Goal: Task Accomplishment & Management: Manage account settings

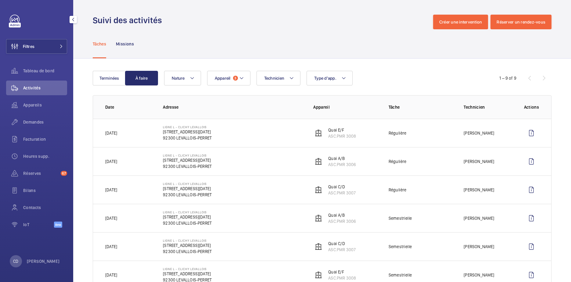
click at [38, 97] on div "Activités" at bounding box center [36, 89] width 61 height 17
click at [38, 114] on div "Appareils" at bounding box center [36, 106] width 61 height 17
click at [38, 106] on span "Appareils" at bounding box center [45, 105] width 44 height 6
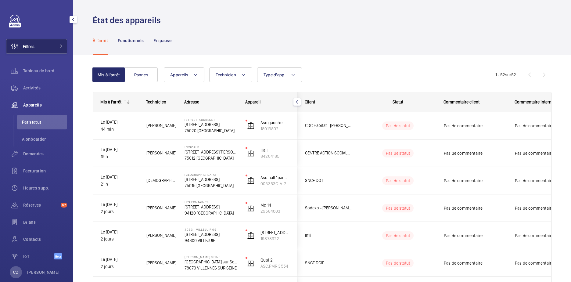
click at [39, 50] on button "Filtres" at bounding box center [36, 46] width 61 height 15
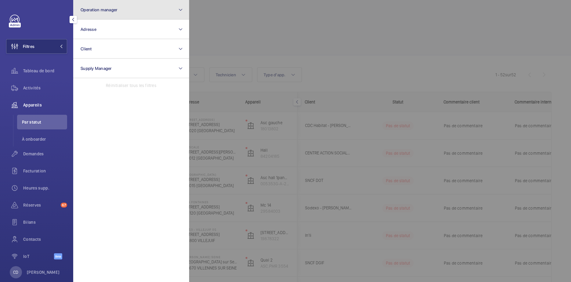
click at [98, 14] on button "Operation manager" at bounding box center [131, 10] width 116 height 20
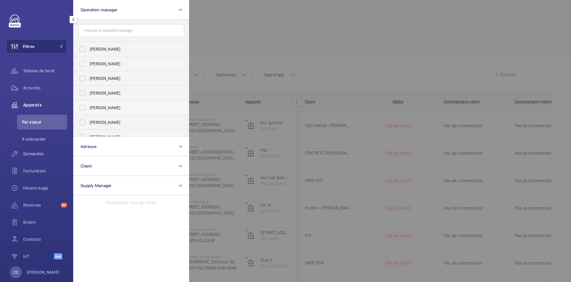
click at [111, 105] on span "[PERSON_NAME]" at bounding box center [132, 108] width 84 height 6
click at [88, 105] on input "[PERSON_NAME]" at bounding box center [82, 108] width 12 height 12
checkbox input "true"
click at [363, 41] on div at bounding box center [474, 141] width 571 height 282
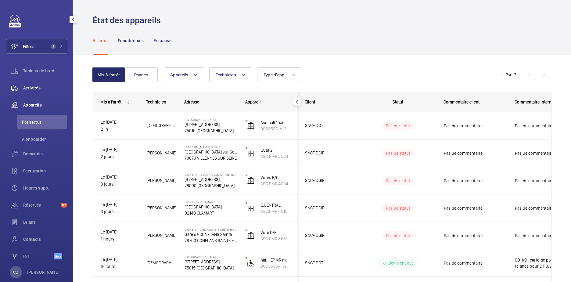
click at [28, 84] on div "Activités" at bounding box center [36, 88] width 61 height 15
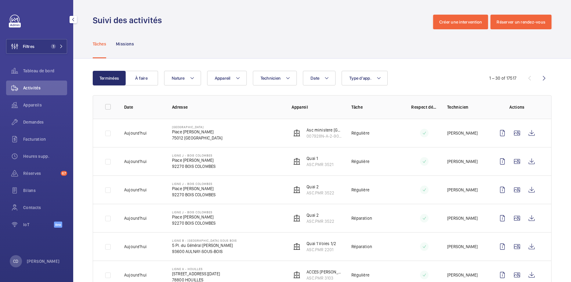
click at [30, 113] on div "Appareils" at bounding box center [36, 106] width 61 height 17
click at [29, 106] on span "Appareils" at bounding box center [45, 105] width 44 height 6
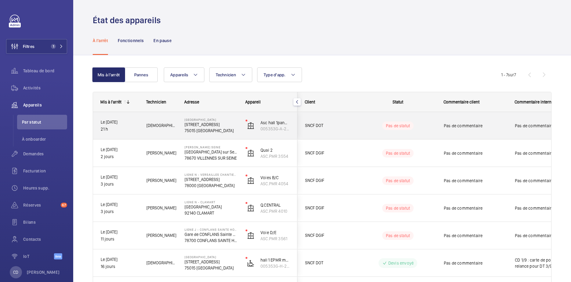
click at [180, 125] on div "Paris Montparnasse 17 BOULEVARD DE VAUGIRARD 75015 PARIS" at bounding box center [207, 125] width 60 height 27
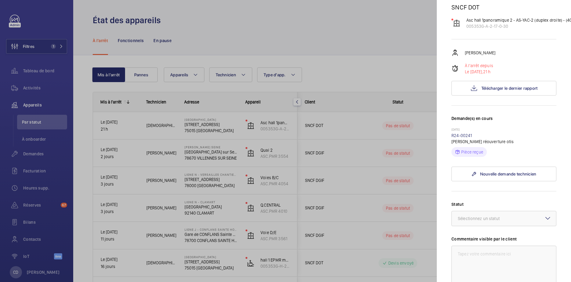
scroll to position [61, 0]
click at [494, 90] on span "Télécharger le dernier rapport" at bounding box center [509, 87] width 56 height 5
click at [221, 174] on div at bounding box center [285, 141] width 571 height 282
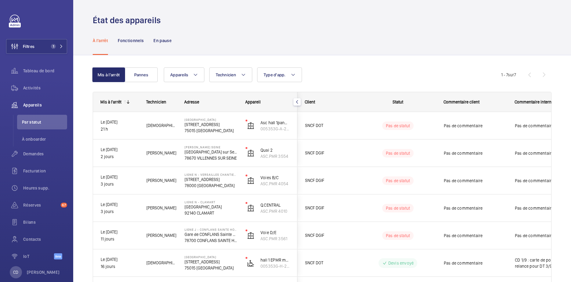
scroll to position [0, 0]
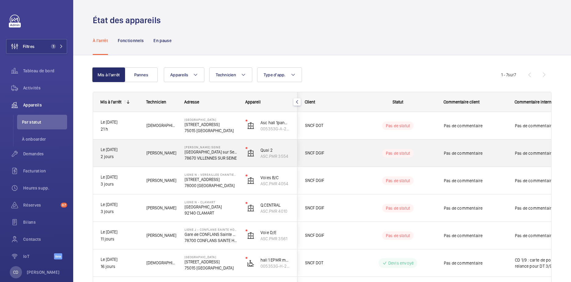
click at [209, 156] on p "78670 VILLENNES SUR SEINE" at bounding box center [211, 158] width 53 height 6
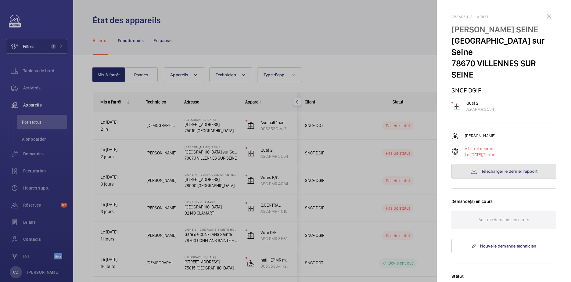
click at [502, 175] on button "Télécharger le dernier rapport" at bounding box center [503, 171] width 105 height 15
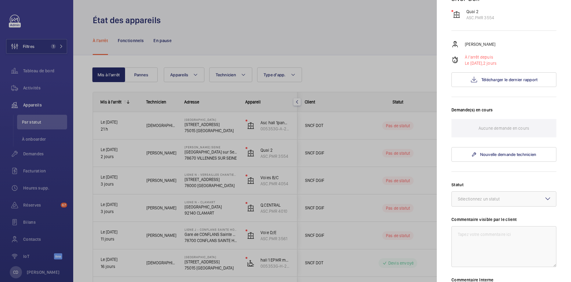
scroll to position [196, 0]
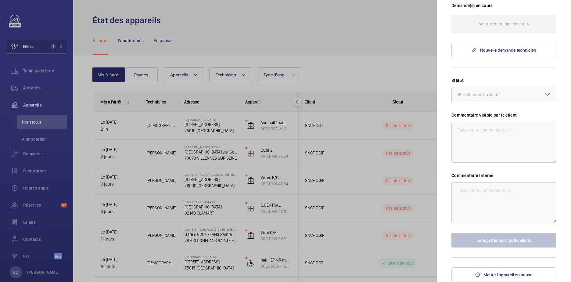
click at [280, 196] on div at bounding box center [285, 141] width 571 height 282
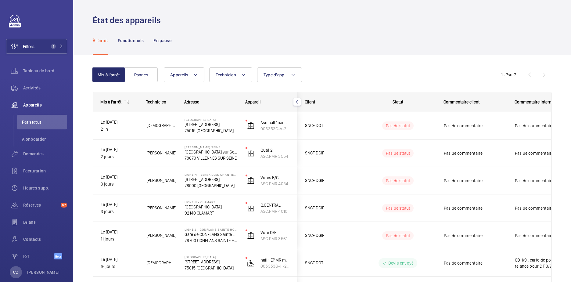
scroll to position [0, 0]
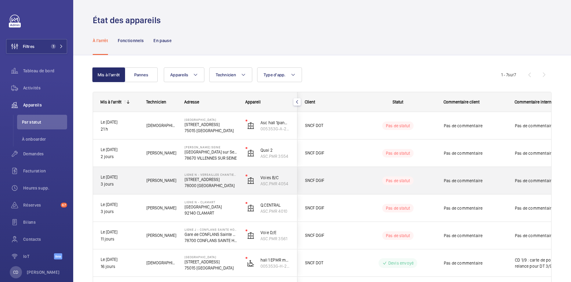
click at [223, 186] on p "78000 [GEOGRAPHIC_DATA]" at bounding box center [211, 185] width 53 height 6
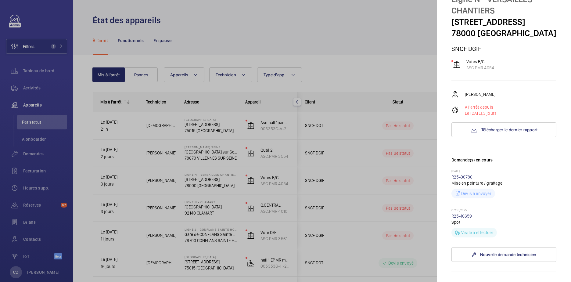
scroll to position [92, 0]
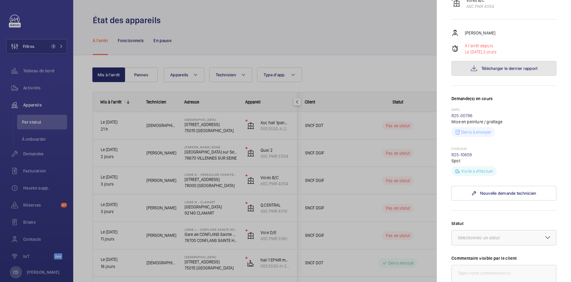
click at [486, 76] on button "Télécharger le dernier rapport" at bounding box center [503, 68] width 105 height 15
click at [65, 113] on div at bounding box center [285, 141] width 571 height 282
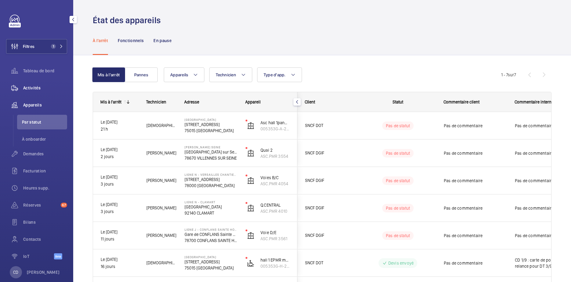
click at [35, 88] on span "Activités" at bounding box center [45, 88] width 44 height 6
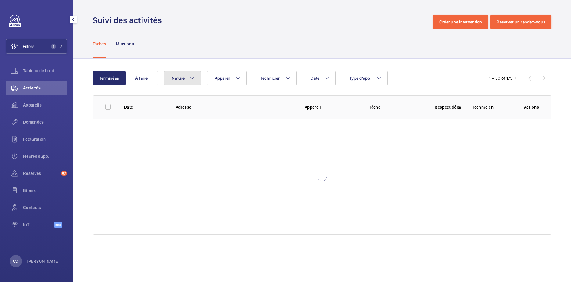
click at [185, 79] on span "Nature" at bounding box center [178, 78] width 13 height 5
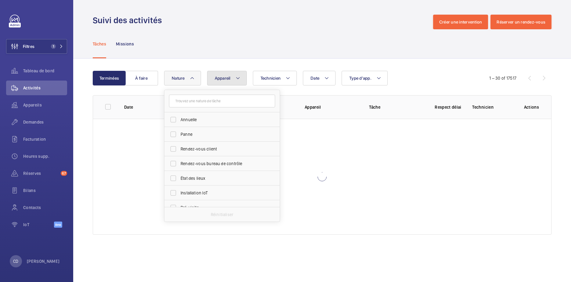
click at [216, 81] on button "Appareil" at bounding box center [227, 78] width 40 height 15
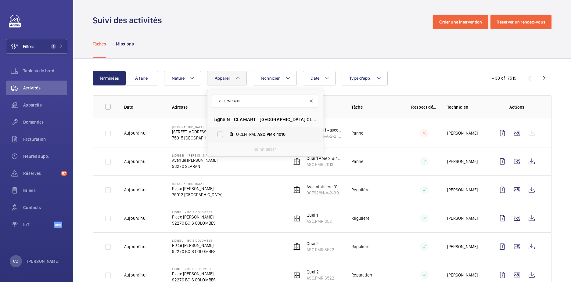
type input "ASC.PMR 4010"
click at [252, 131] on label "Q.CENTRAL, ASC.PMR 4010" at bounding box center [260, 134] width 106 height 15
click at [226, 131] on input "Q.CENTRAL, ASC.PMR 4010" at bounding box center [220, 134] width 12 height 12
checkbox input "true"
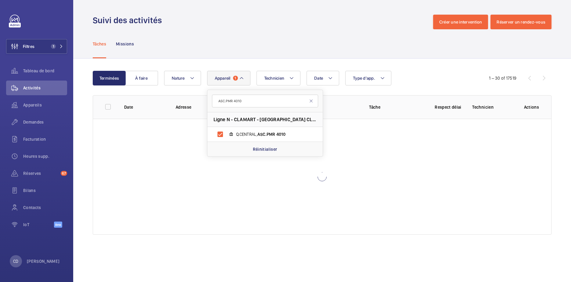
click at [318, 58] on div "Tâches Missions" at bounding box center [322, 43] width 498 height 29
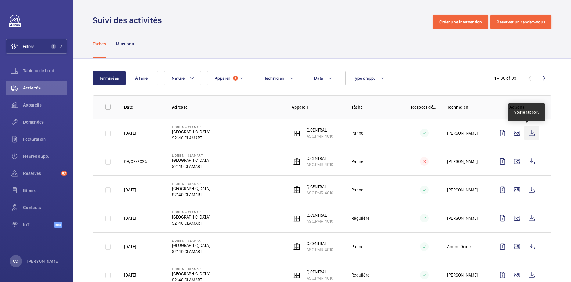
click at [531, 134] on wm-front-icon-button at bounding box center [531, 133] width 15 height 15
click at [22, 104] on wm-front-icon-button at bounding box center [14, 105] width 17 height 15
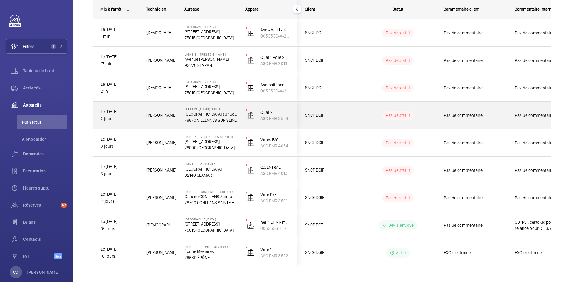
scroll to position [111, 0]
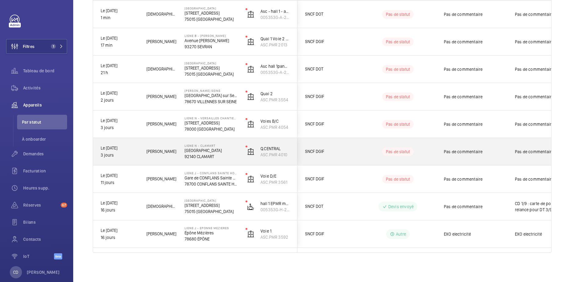
click at [190, 150] on p "[GEOGRAPHIC_DATA]" at bounding box center [211, 150] width 53 height 6
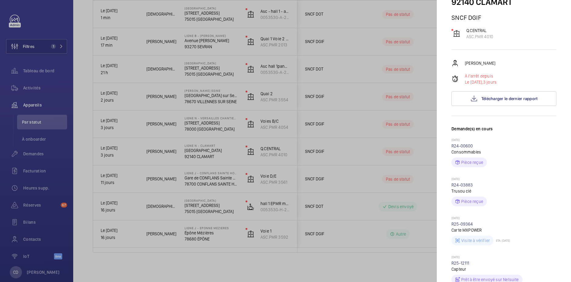
scroll to position [122, 0]
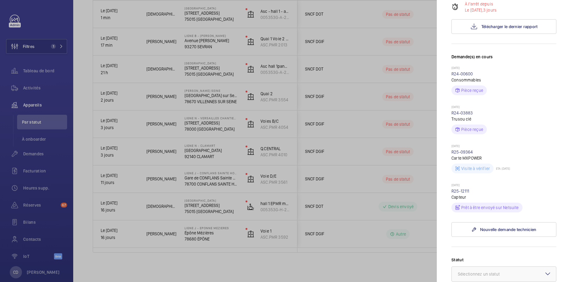
click at [461, 187] on p "11/09/2025" at bounding box center [503, 185] width 105 height 5
click at [464, 191] on link "R25-12111" at bounding box center [460, 190] width 18 height 5
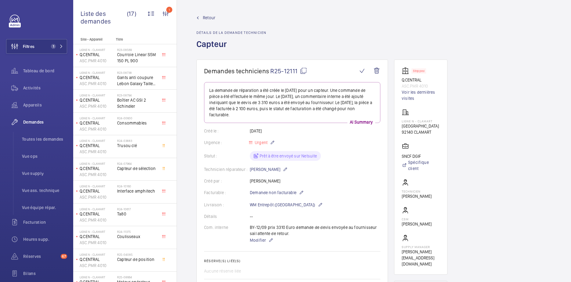
click at [301, 70] on mat-icon at bounding box center [303, 70] width 7 height 7
click at [20, 105] on wm-front-icon-button at bounding box center [14, 105] width 17 height 15
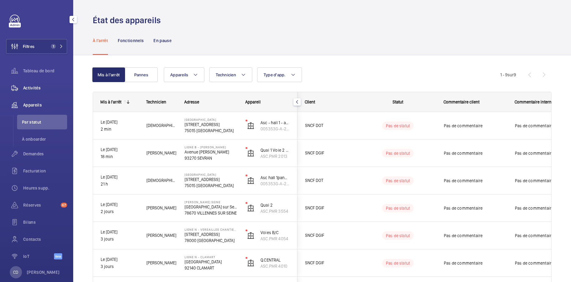
click at [35, 88] on span "Activités" at bounding box center [45, 88] width 44 height 6
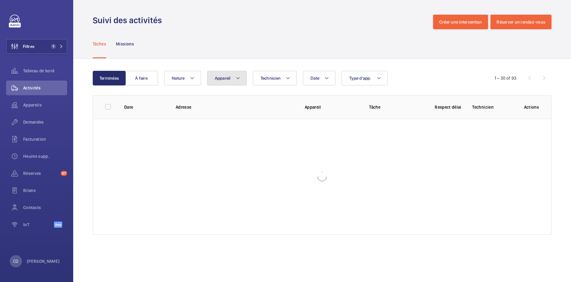
click at [226, 80] on span "Appareil" at bounding box center [223, 78] width 16 height 5
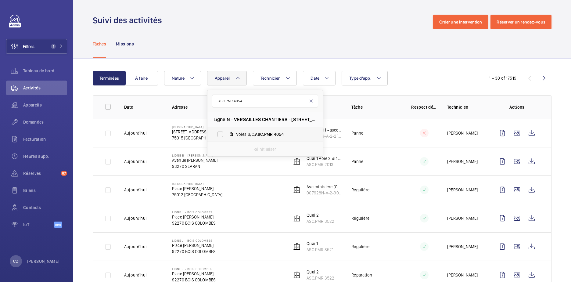
type input "ASC.PMR 4054"
click at [251, 132] on span "Voies B/C, ASC.PMR 4054" at bounding box center [271, 134] width 71 height 6
click at [226, 132] on input "Voies B/C, ASC.PMR 4054" at bounding box center [220, 134] width 12 height 12
checkbox input "true"
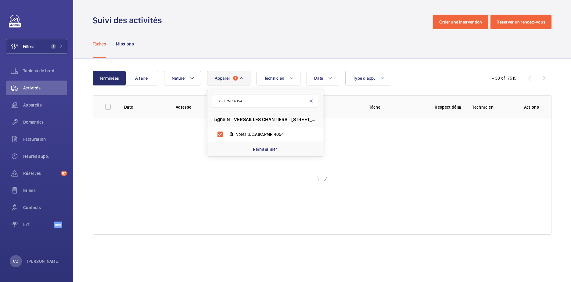
click at [374, 219] on div at bounding box center [322, 177] width 458 height 116
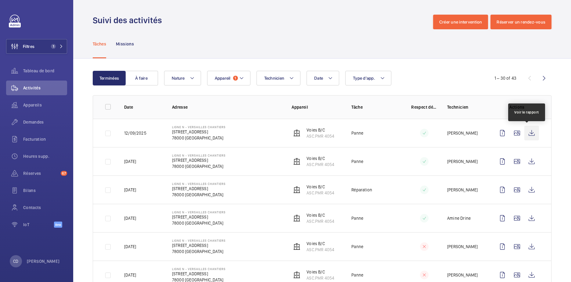
click at [526, 129] on wm-front-icon-button at bounding box center [531, 133] width 15 height 15
click at [30, 106] on span "Appareils" at bounding box center [45, 105] width 44 height 6
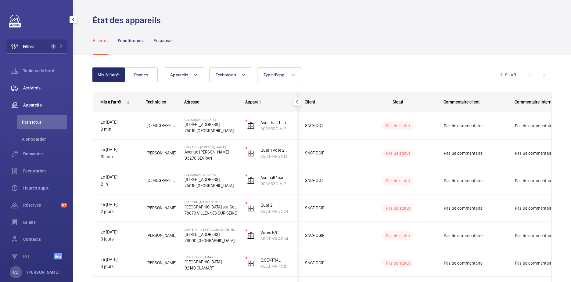
click at [30, 81] on div "Activités" at bounding box center [36, 88] width 61 height 15
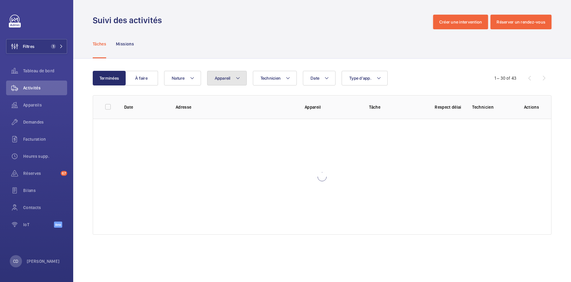
click at [226, 77] on span "Appareil" at bounding box center [223, 78] width 16 height 5
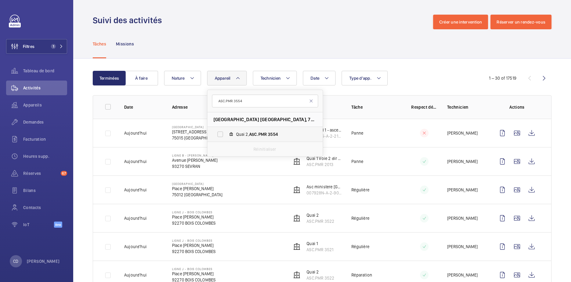
type input "ASC.PMR 3554"
click at [243, 134] on span "Quai 2, ASC.PMR 3554" at bounding box center [271, 134] width 71 height 6
click at [226, 134] on input "Quai 2, ASC.PMR 3554" at bounding box center [220, 134] width 12 height 12
checkbox input "true"
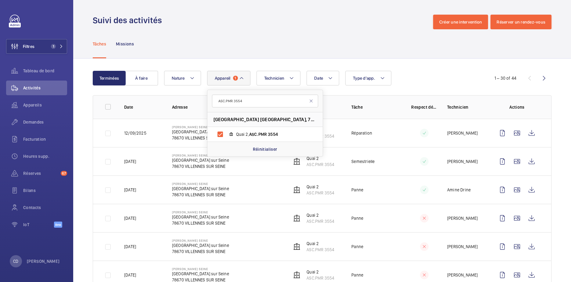
click at [393, 127] on td "Réparation" at bounding box center [372, 133] width 60 height 28
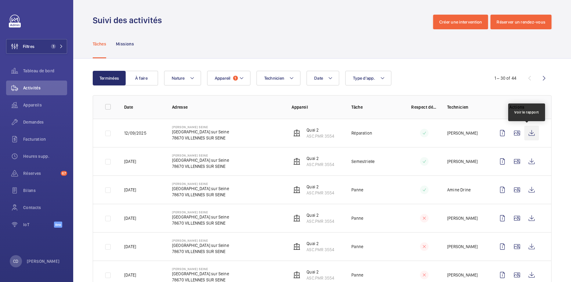
click at [524, 131] on wm-front-icon-button at bounding box center [531, 133] width 15 height 15
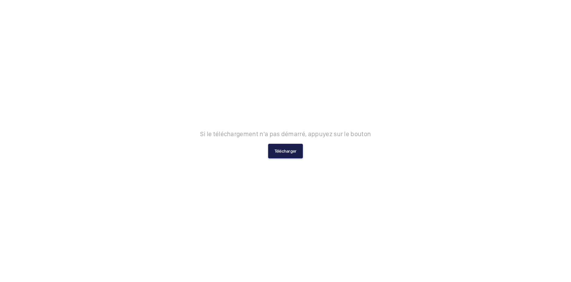
click at [282, 151] on button "Télécharger" at bounding box center [285, 151] width 35 height 15
click at [281, 154] on button "Télécharger" at bounding box center [285, 151] width 35 height 15
click at [294, 145] on button "Télécharger" at bounding box center [285, 151] width 35 height 15
click at [278, 146] on button "Télécharger" at bounding box center [285, 151] width 35 height 15
click at [282, 152] on button "Télécharger" at bounding box center [285, 151] width 35 height 15
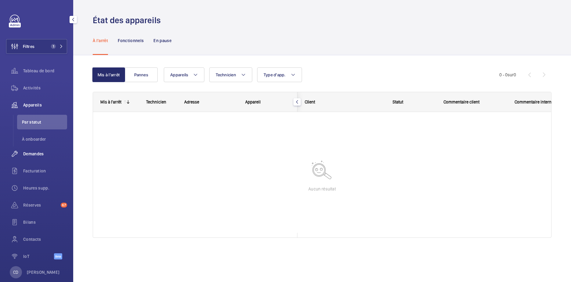
click at [29, 157] on div "Demandes" at bounding box center [36, 153] width 61 height 15
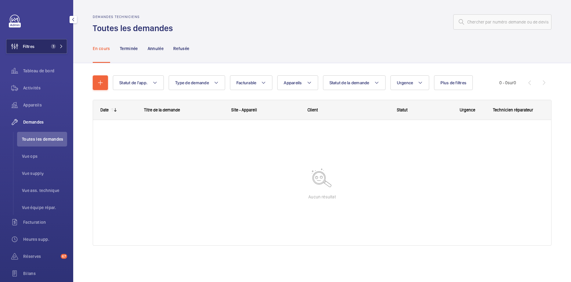
click at [28, 41] on span "Filtres" at bounding box center [20, 46] width 28 height 15
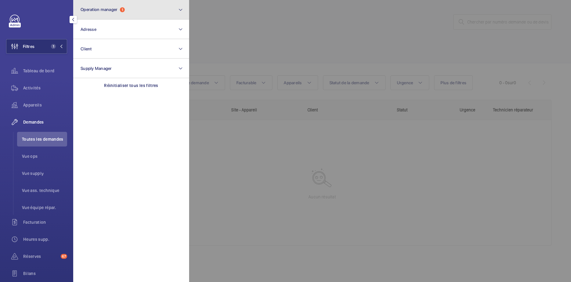
click at [108, 7] on button "Operation manager 1" at bounding box center [131, 10] width 116 height 20
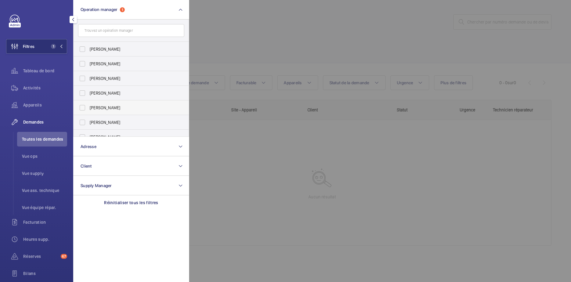
click at [115, 110] on span "[PERSON_NAME]" at bounding box center [132, 108] width 84 height 6
click at [88, 110] on input "[PERSON_NAME]" at bounding box center [82, 108] width 12 height 12
checkbox input "true"
click at [278, 199] on div at bounding box center [474, 141] width 571 height 282
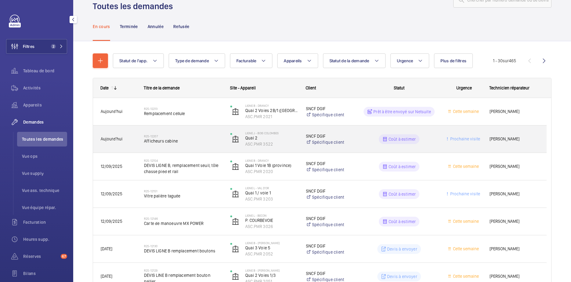
scroll to position [31, 0]
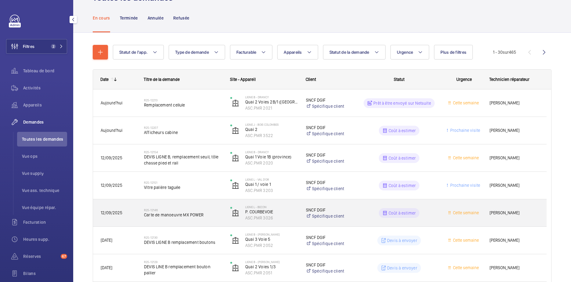
click at [181, 219] on div "R25-12146 Carte de manoeuvre MX POWER" at bounding box center [183, 213] width 78 height 18
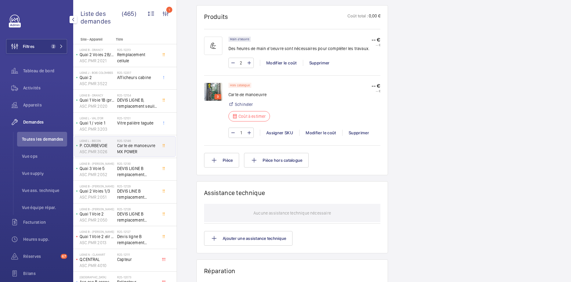
scroll to position [366, 0]
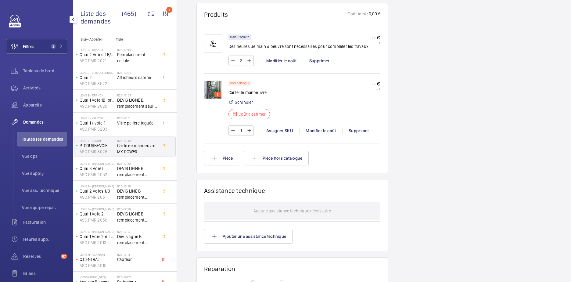
click at [214, 91] on img at bounding box center [213, 90] width 18 height 18
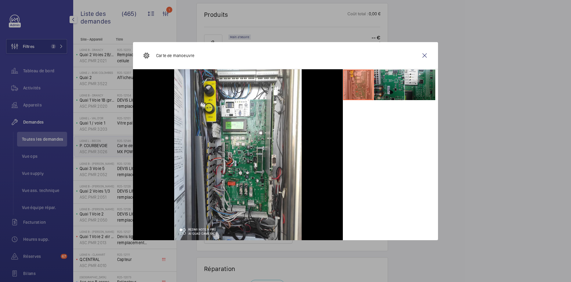
click at [386, 85] on li at bounding box center [389, 85] width 31 height 31
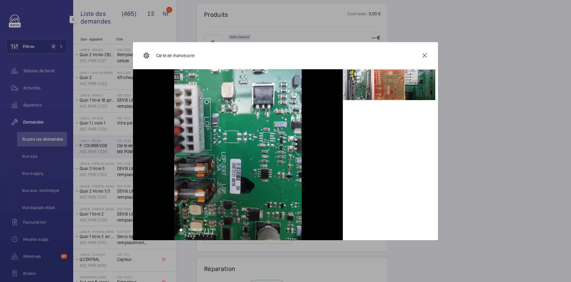
click at [420, 92] on li at bounding box center [420, 85] width 31 height 31
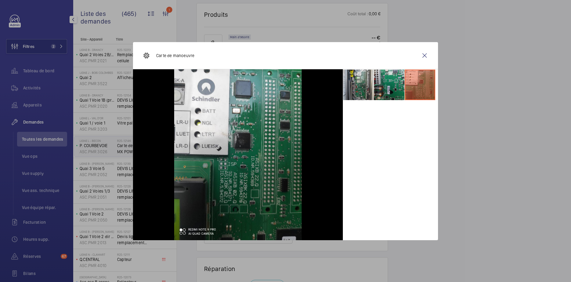
click at [366, 83] on li at bounding box center [358, 85] width 31 height 31
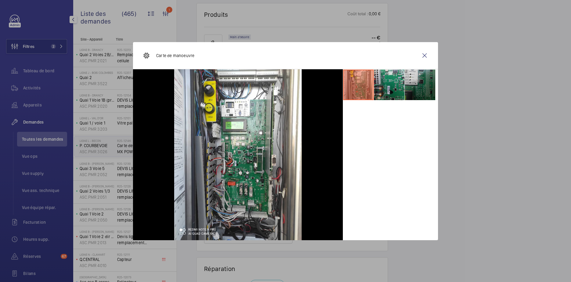
click at [423, 87] on li at bounding box center [420, 85] width 31 height 31
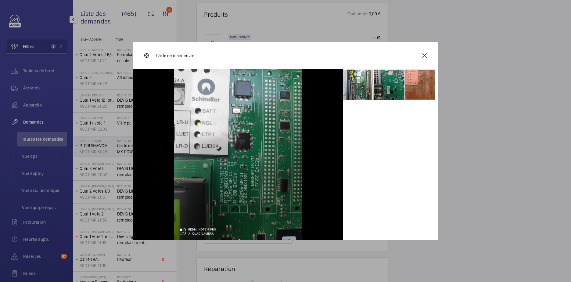
click at [387, 85] on li at bounding box center [389, 85] width 31 height 31
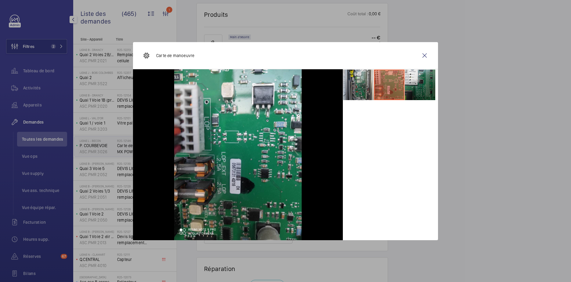
click at [368, 89] on li at bounding box center [358, 85] width 31 height 31
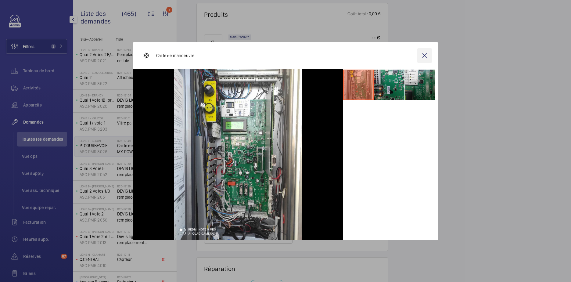
click at [427, 59] on wm-front-icon-button at bounding box center [424, 55] width 15 height 15
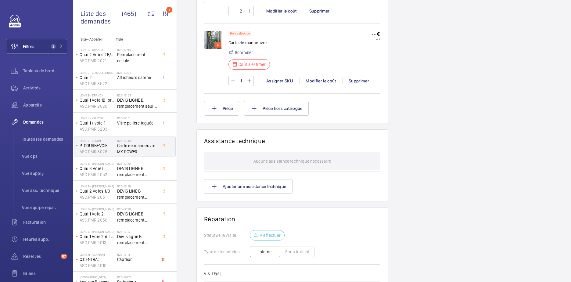
scroll to position [381, 0]
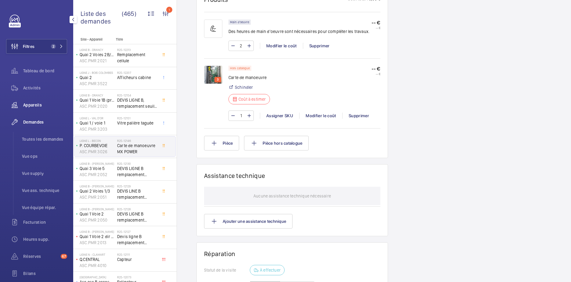
click at [20, 103] on wm-front-icon-button at bounding box center [14, 105] width 17 height 15
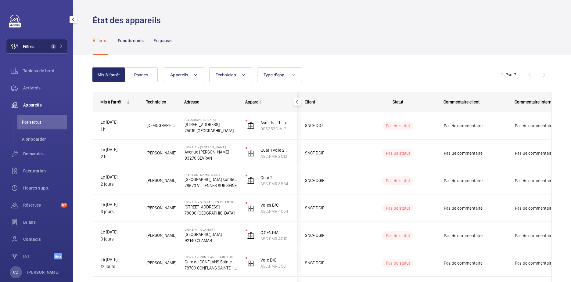
click at [47, 43] on button "Filtres 2" at bounding box center [36, 46] width 61 height 15
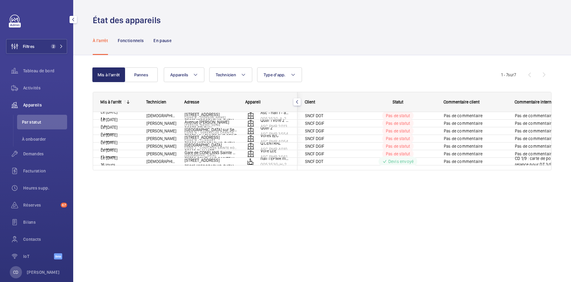
click at [41, 103] on span "Appareils" at bounding box center [45, 105] width 44 height 6
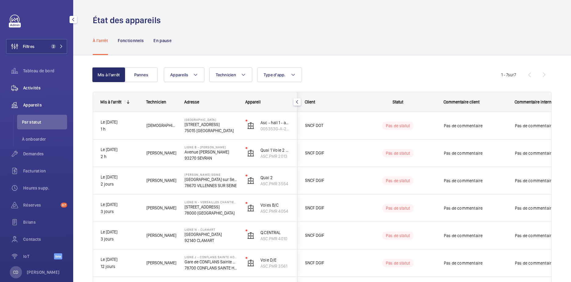
click at [44, 88] on span "Activités" at bounding box center [45, 88] width 44 height 6
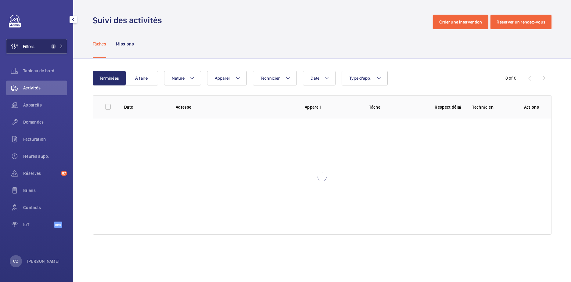
click at [55, 42] on button "Filtres 2" at bounding box center [36, 46] width 61 height 15
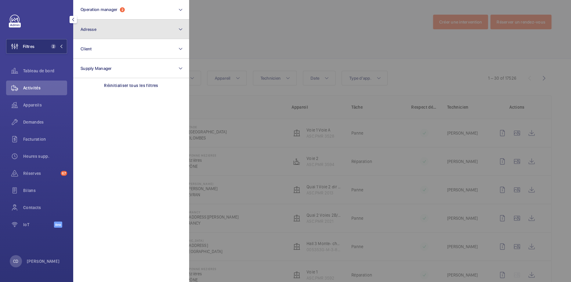
click at [112, 20] on button "Adresse" at bounding box center [131, 30] width 116 height 20
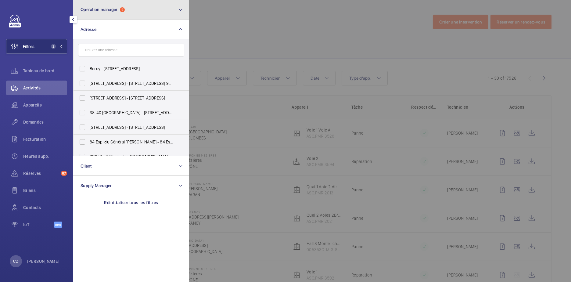
click at [123, 11] on span "2" at bounding box center [122, 9] width 5 height 5
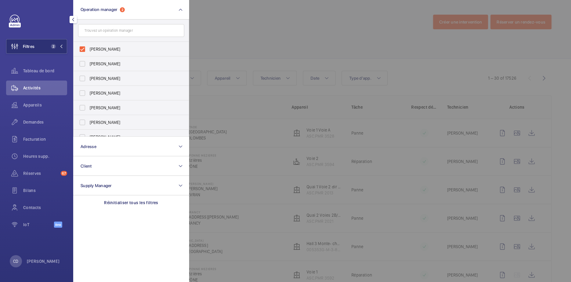
click at [228, 97] on div at bounding box center [474, 141] width 571 height 282
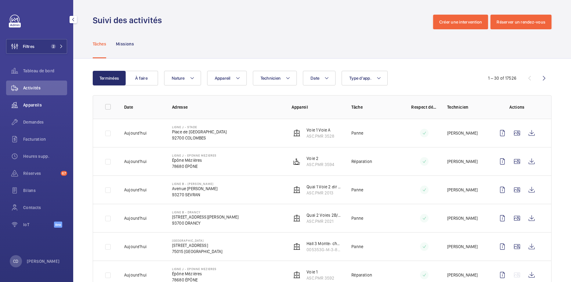
click at [35, 101] on div "Appareils" at bounding box center [36, 105] width 61 height 15
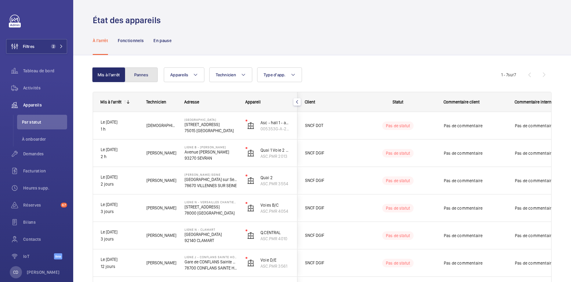
click at [143, 74] on button "Pannes" at bounding box center [141, 74] width 33 height 15
